Goal: Obtain resource: Download file/media

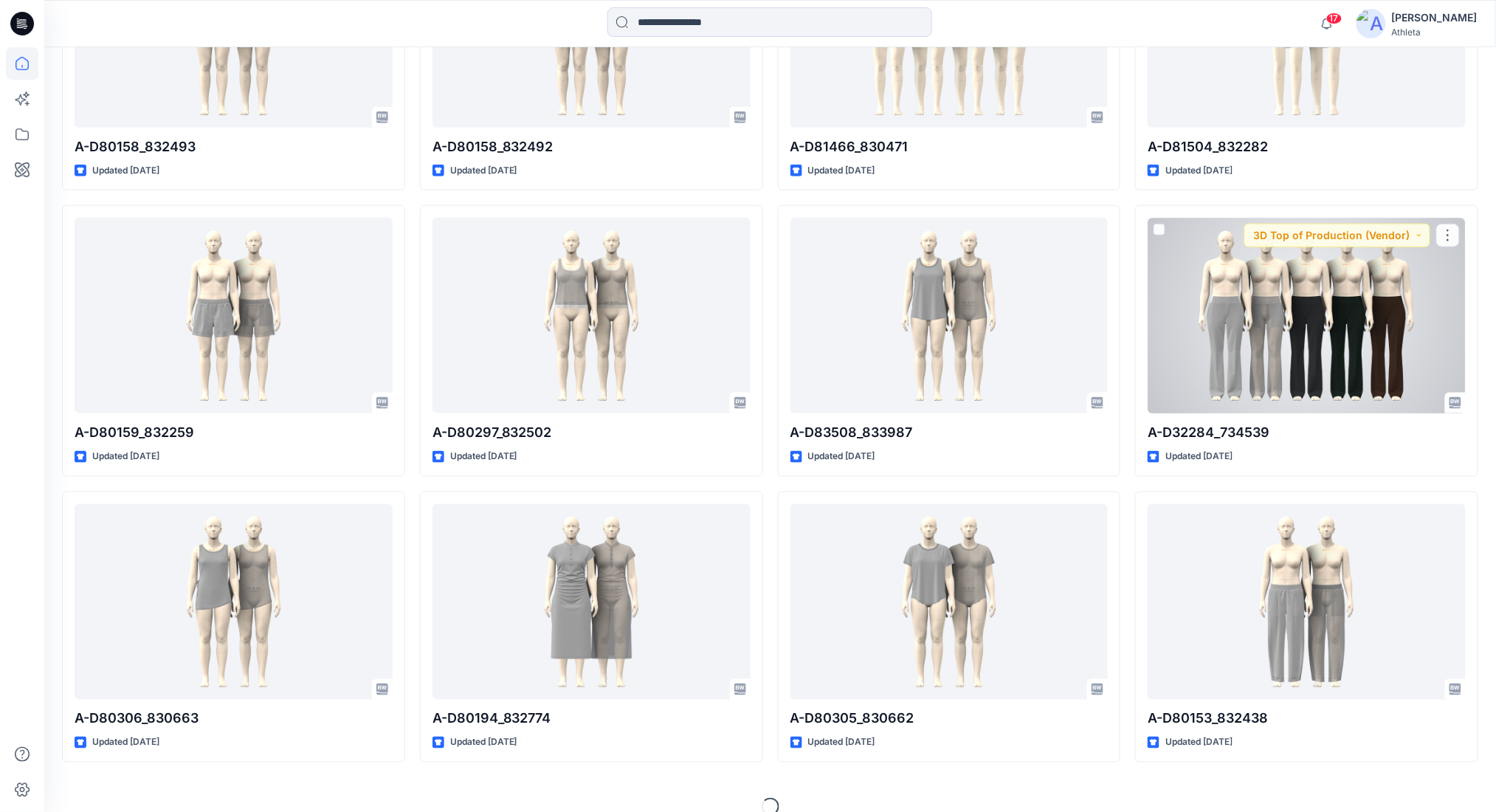
scroll to position [6594, 0]
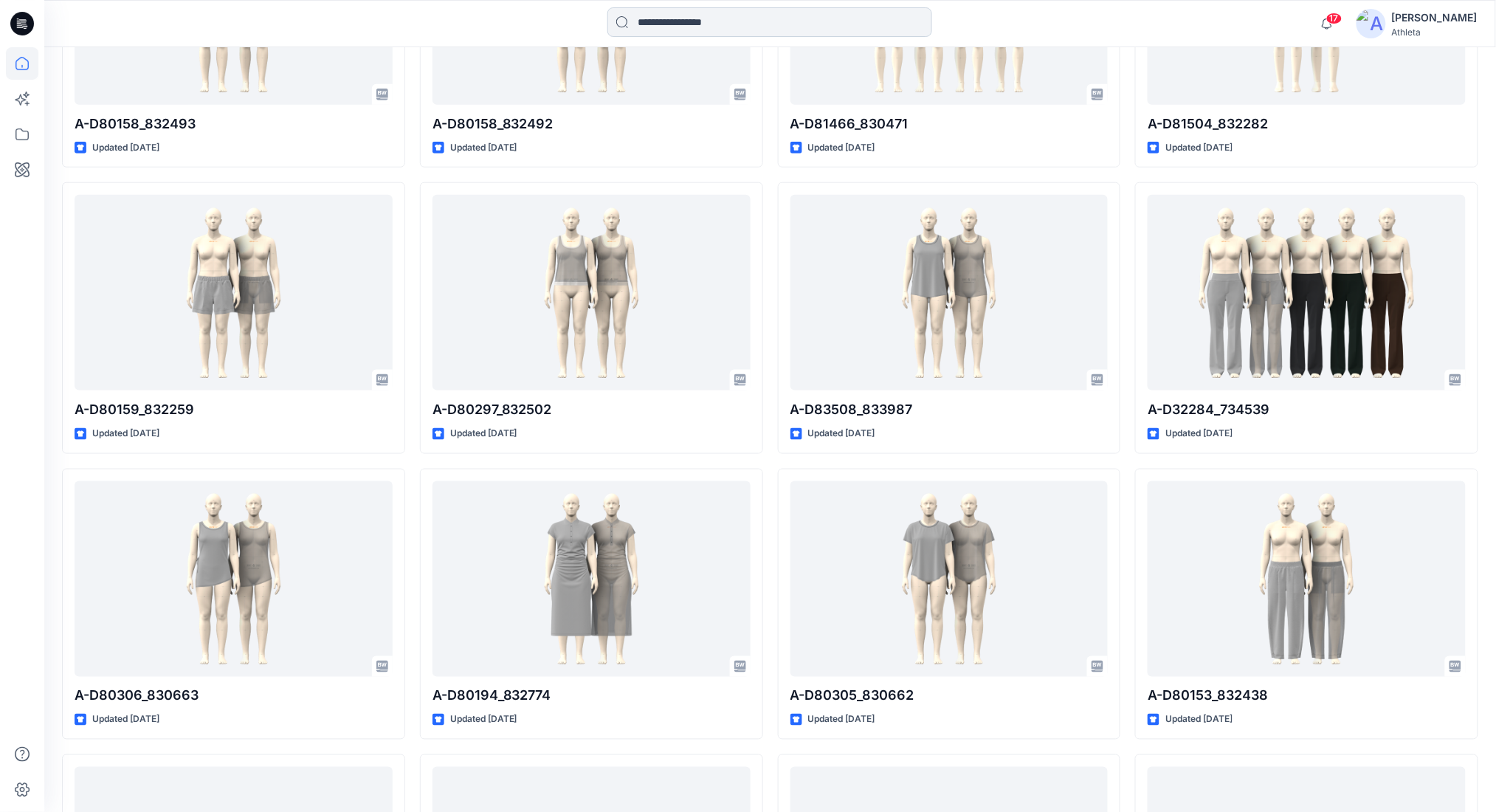
click at [706, 24] on input at bounding box center [770, 22] width 325 height 30
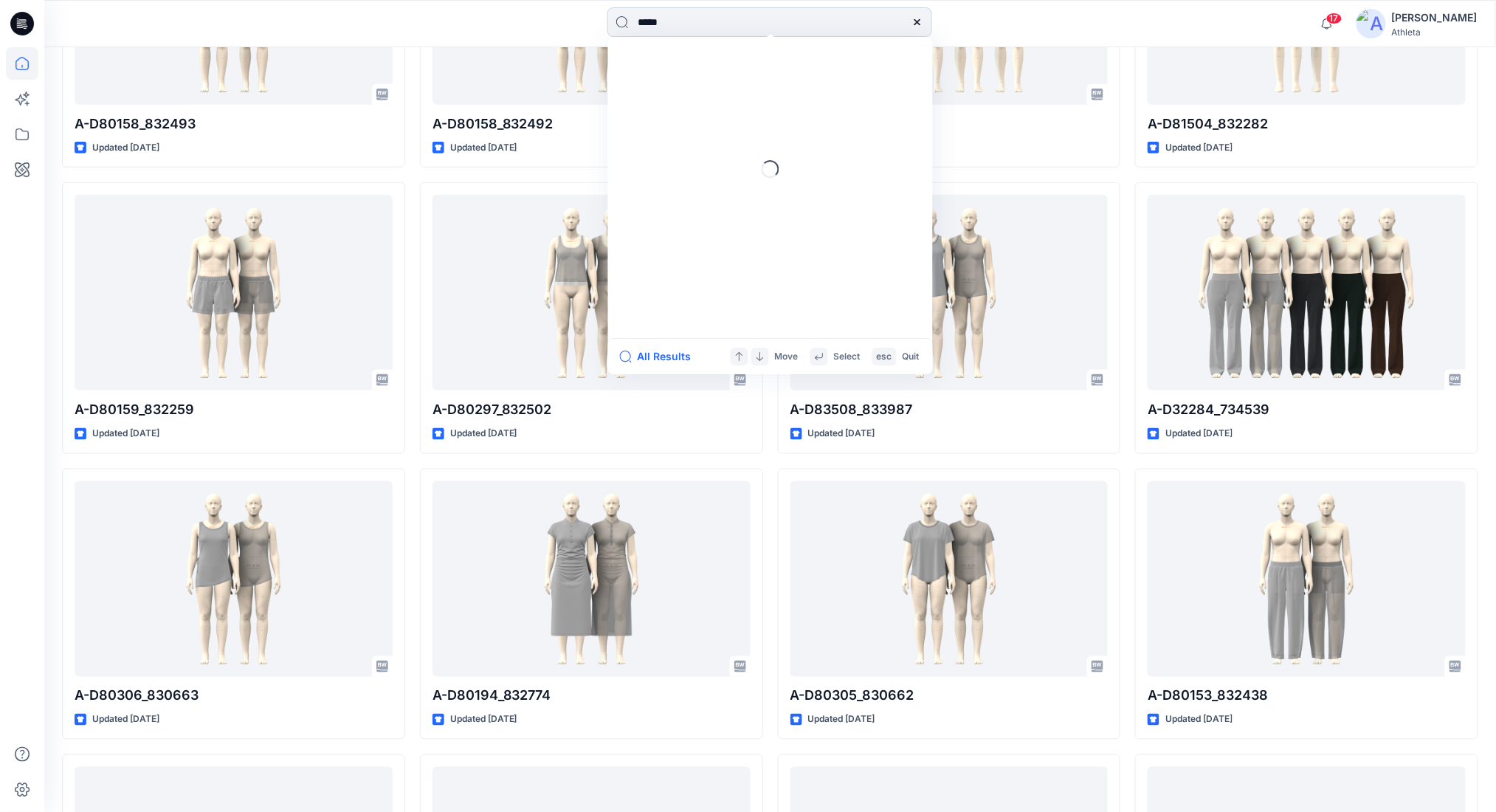
type input "******"
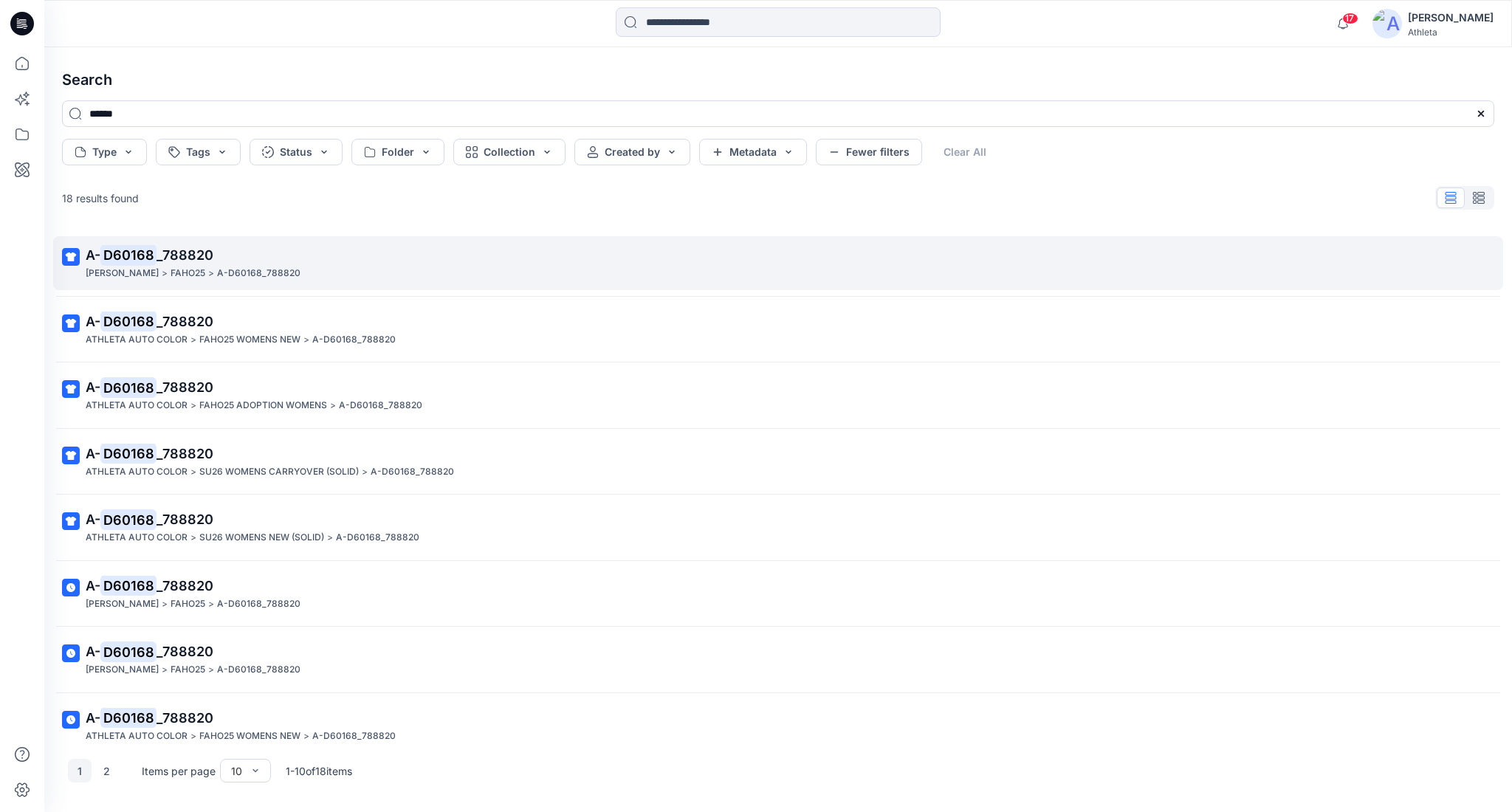
click at [304, 258] on p "A- D60168 _788820" at bounding box center [777, 255] width 1382 height 20
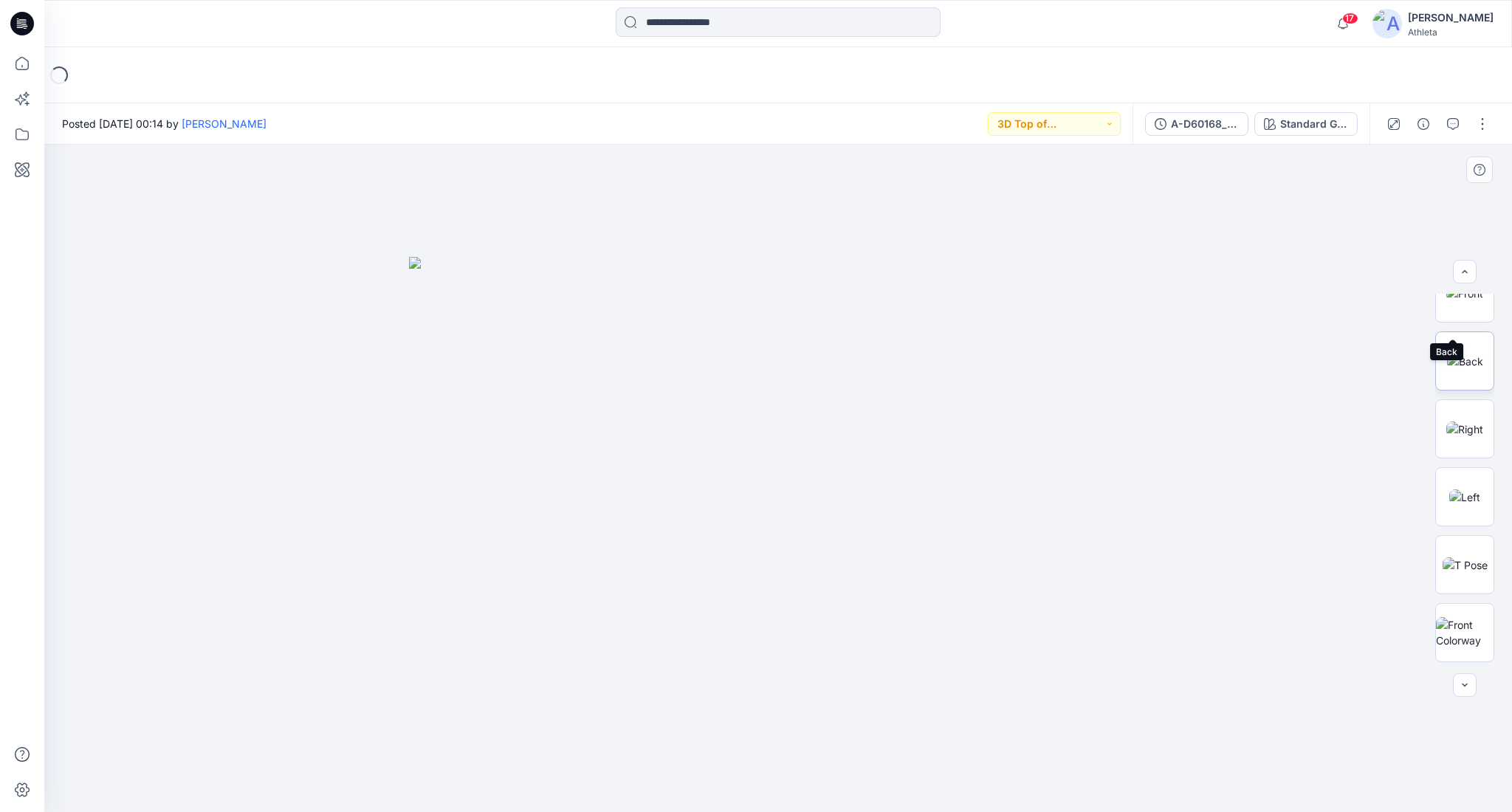
scroll to position [197, 0]
click at [1459, 602] on img at bounding box center [1464, 602] width 57 height 31
click at [1459, 540] on img at bounding box center [1464, 534] width 57 height 31
click at [1445, 317] on img at bounding box center [1464, 323] width 57 height 31
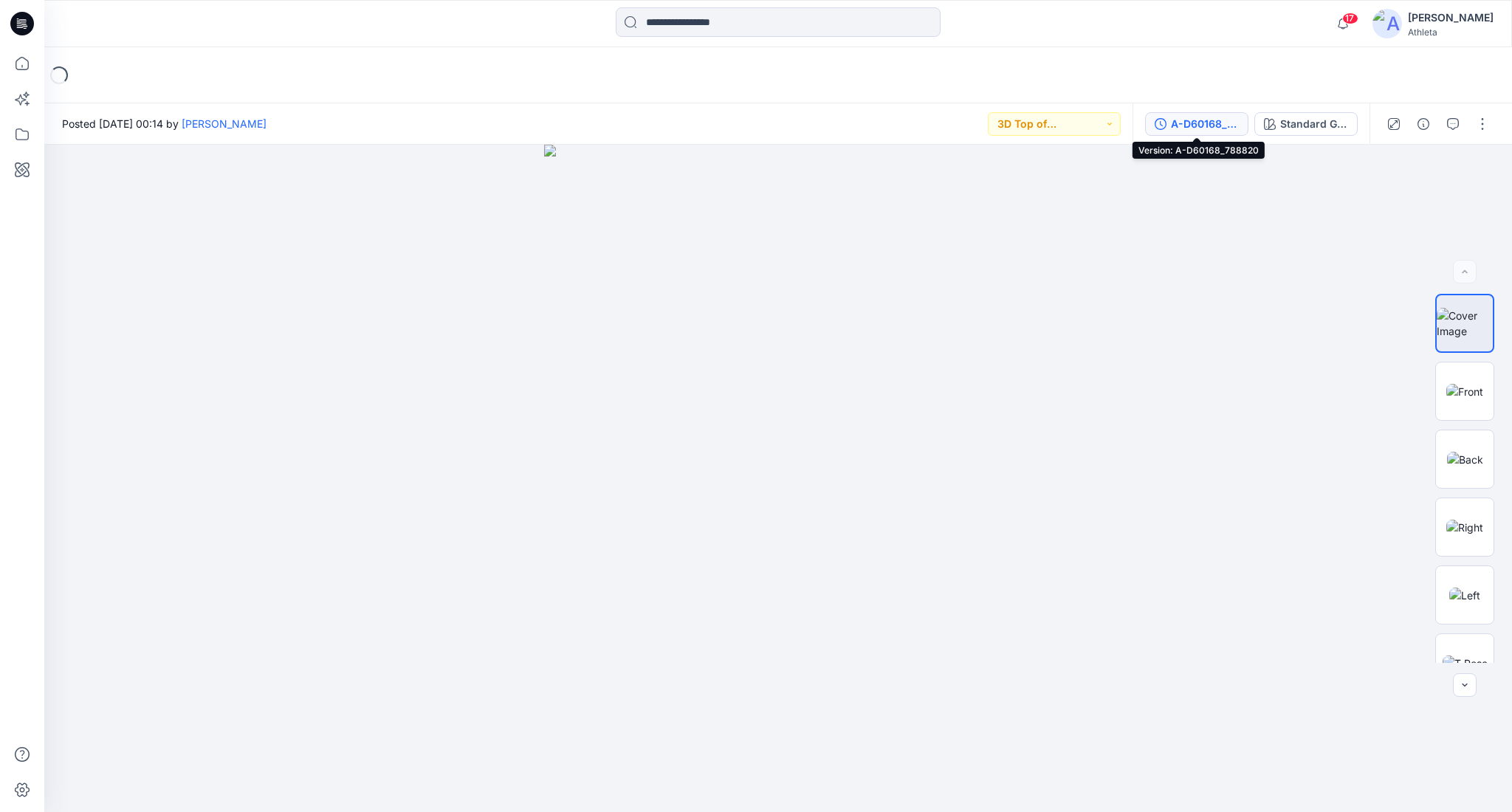
click at [1202, 124] on div "A-D60168_788820" at bounding box center [1205, 123] width 68 height 17
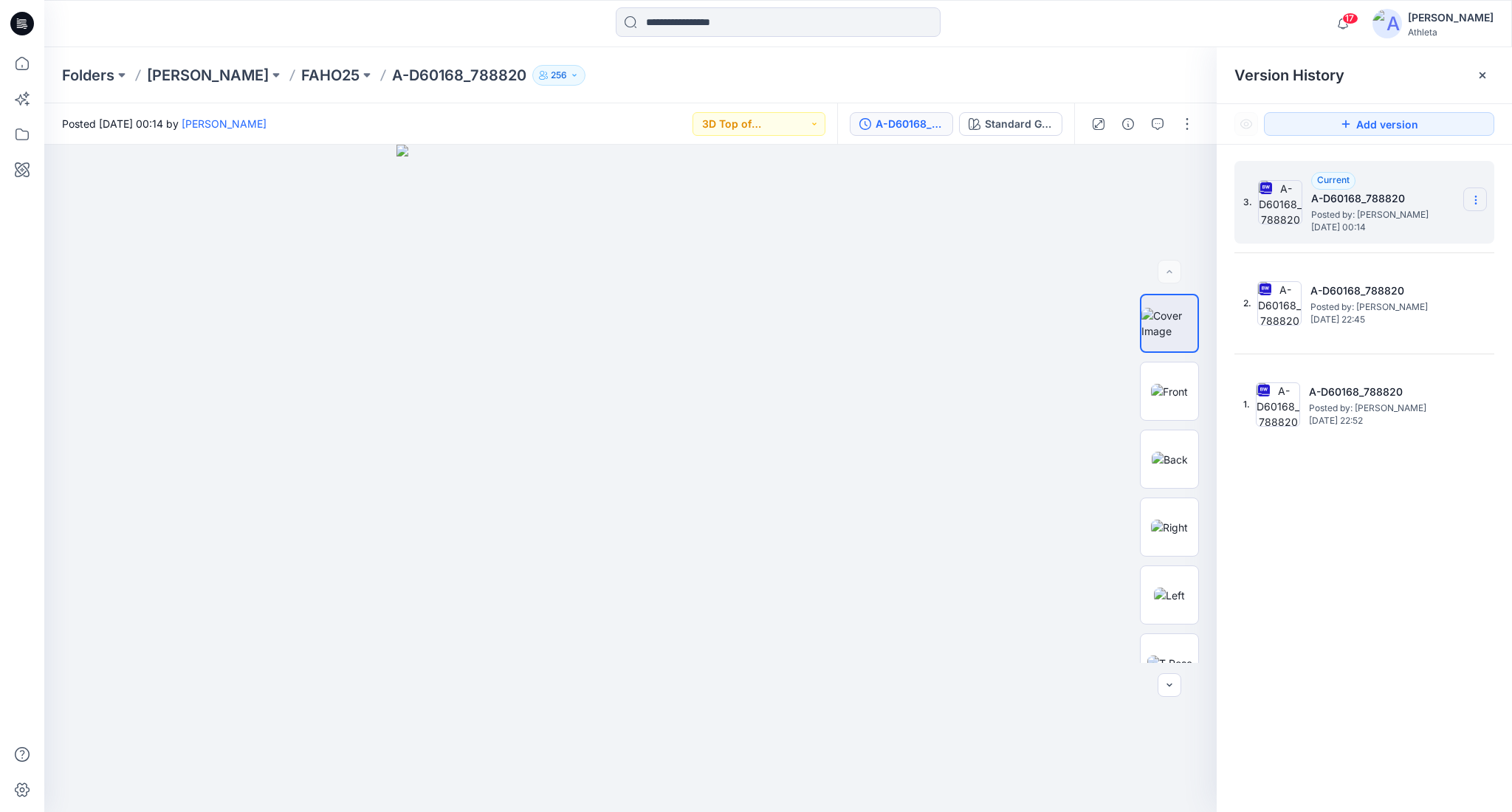
click at [1477, 200] on icon at bounding box center [1476, 200] width 12 height 12
click at [1435, 225] on span "Download Source BW File" at bounding box center [1401, 230] width 124 height 18
click at [741, 24] on input at bounding box center [778, 22] width 325 height 30
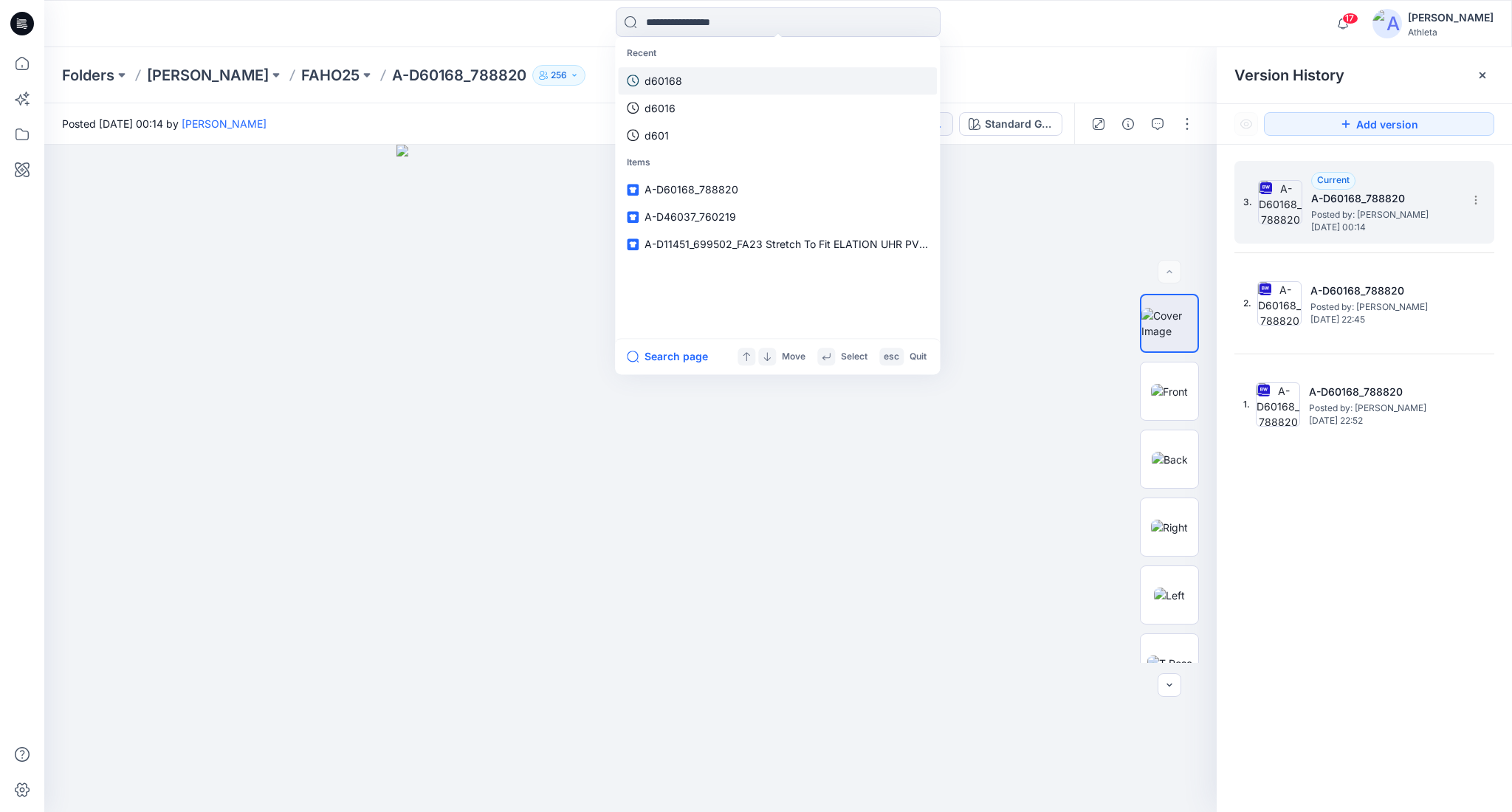
click at [743, 81] on link "d60168" at bounding box center [778, 80] width 319 height 28
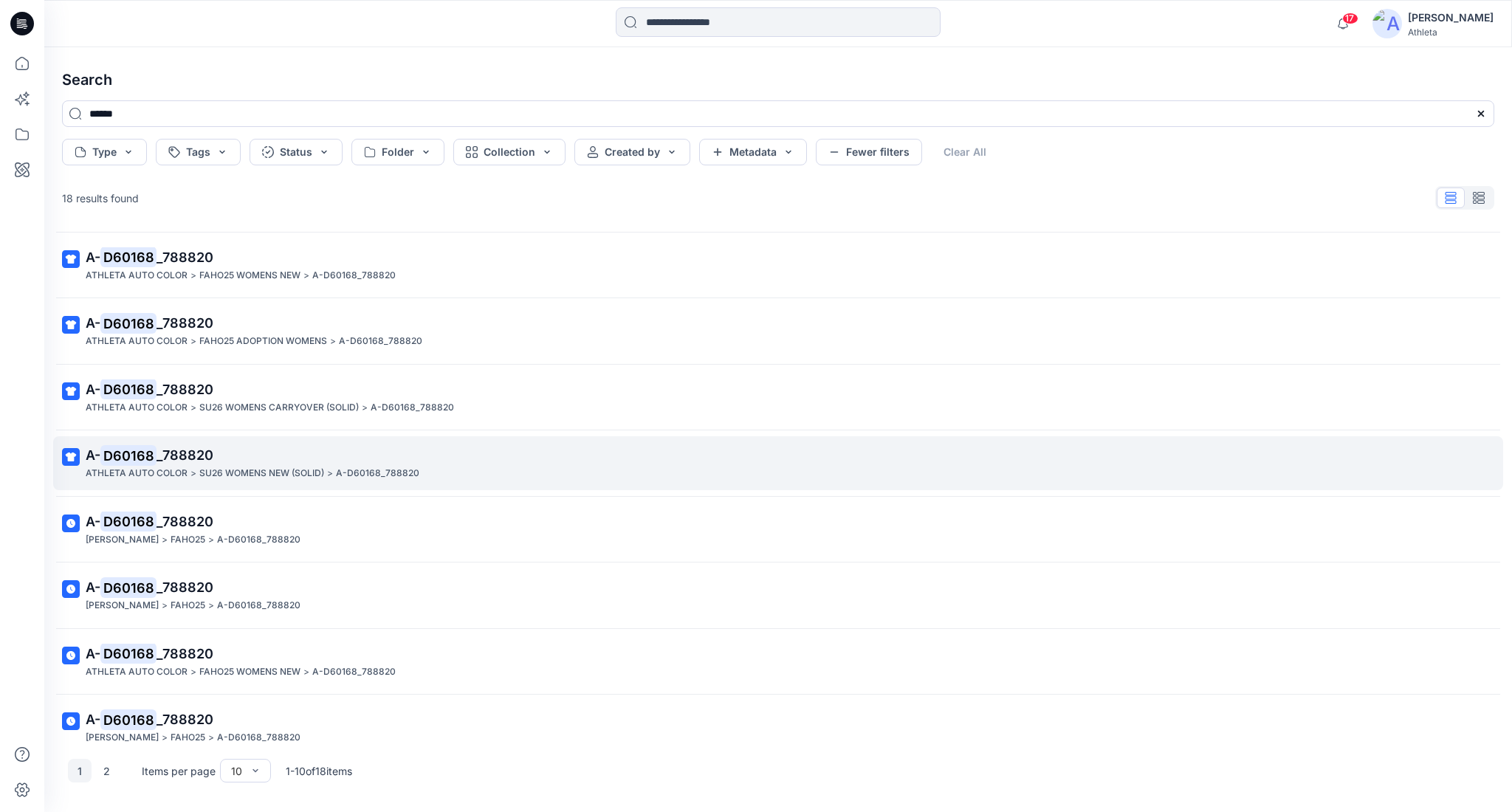
scroll to position [98, 0]
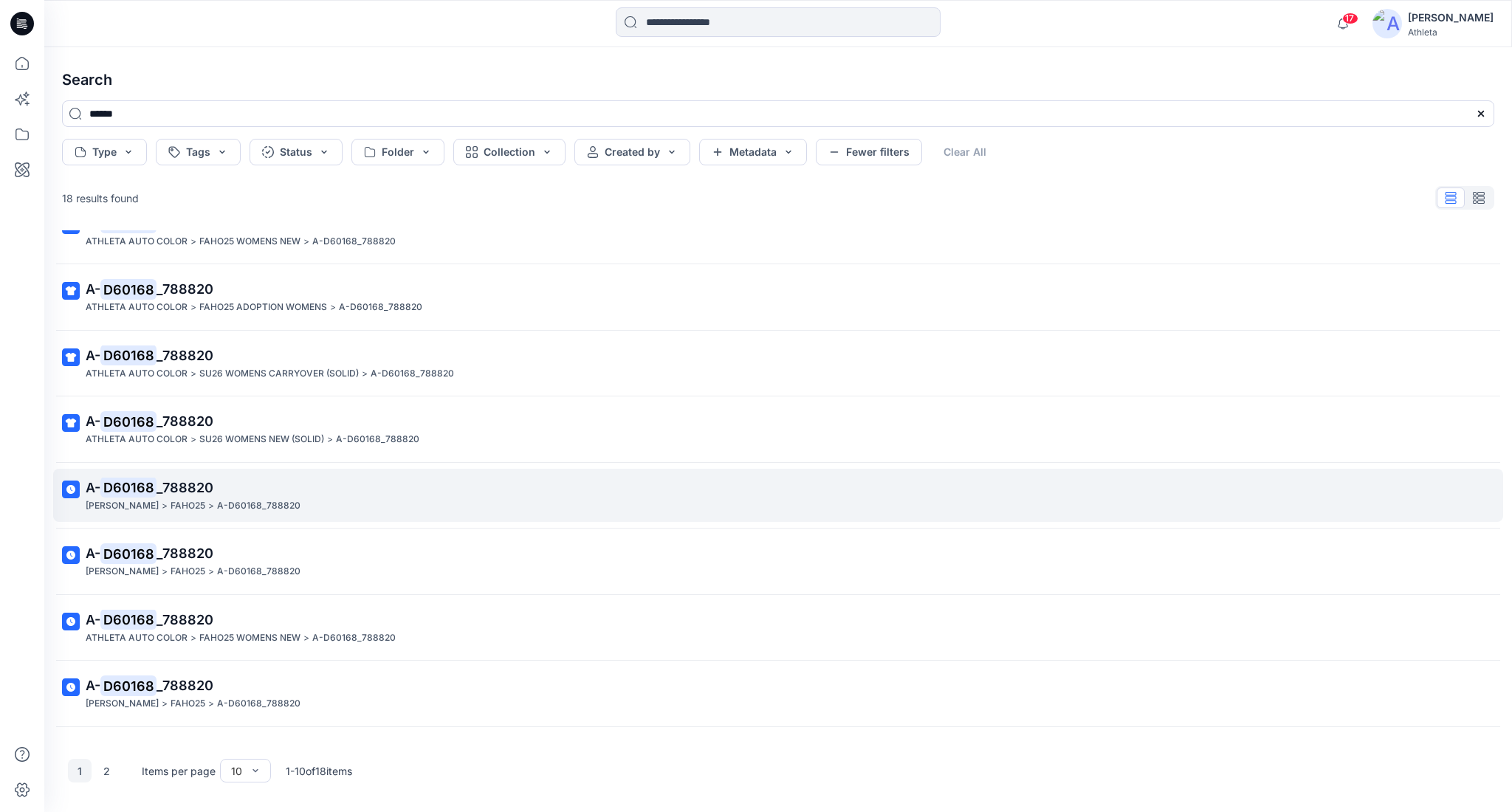
click at [296, 513] on link "A- D60168 _788820 [PERSON_NAME] > FAHO25 > A-D60168_788820" at bounding box center [778, 495] width 1450 height 54
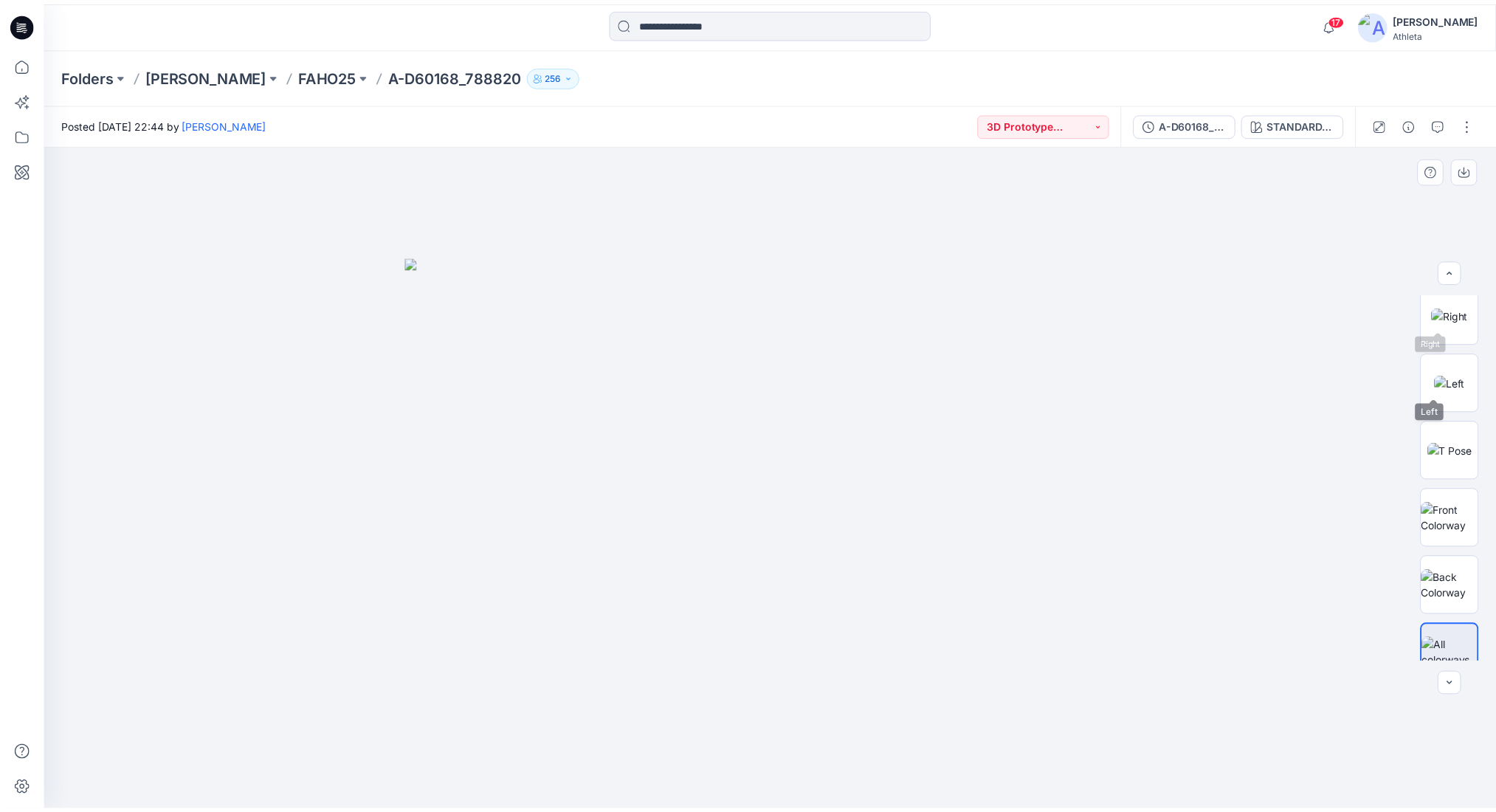
scroll to position [296, 0]
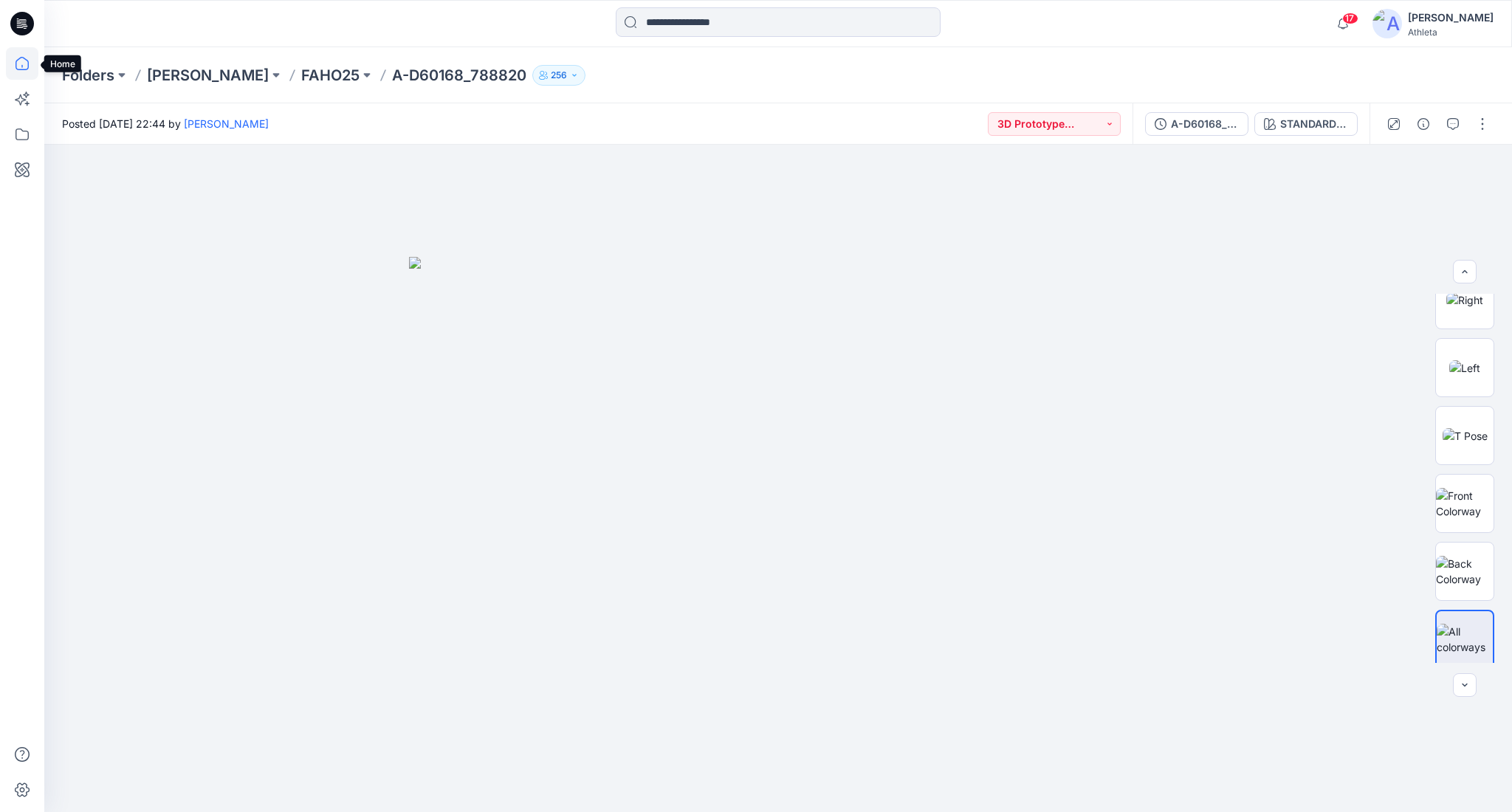
click at [14, 63] on icon at bounding box center [22, 63] width 32 height 32
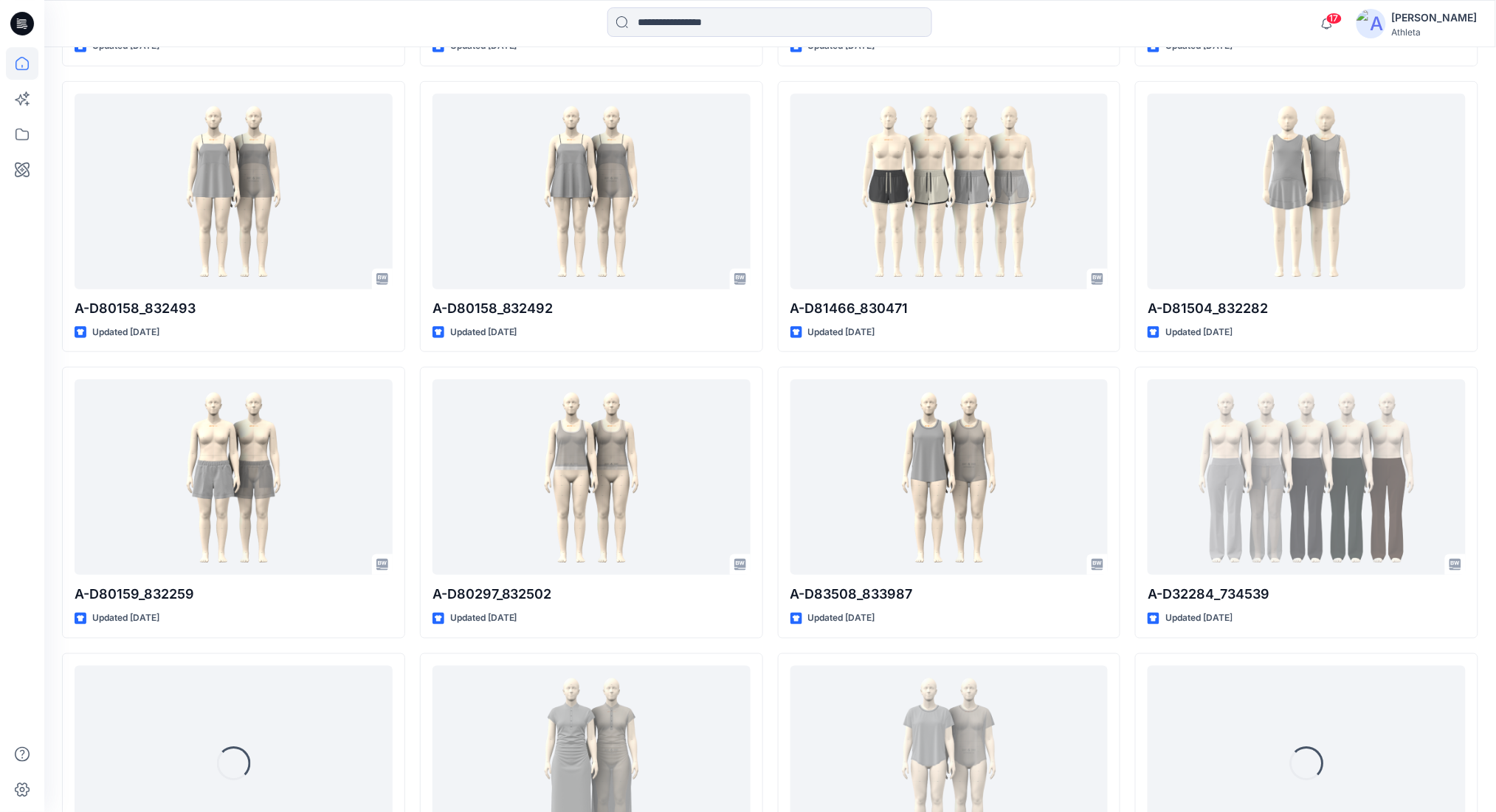
scroll to position [6496, 0]
